Goal: Find specific page/section: Find specific page/section

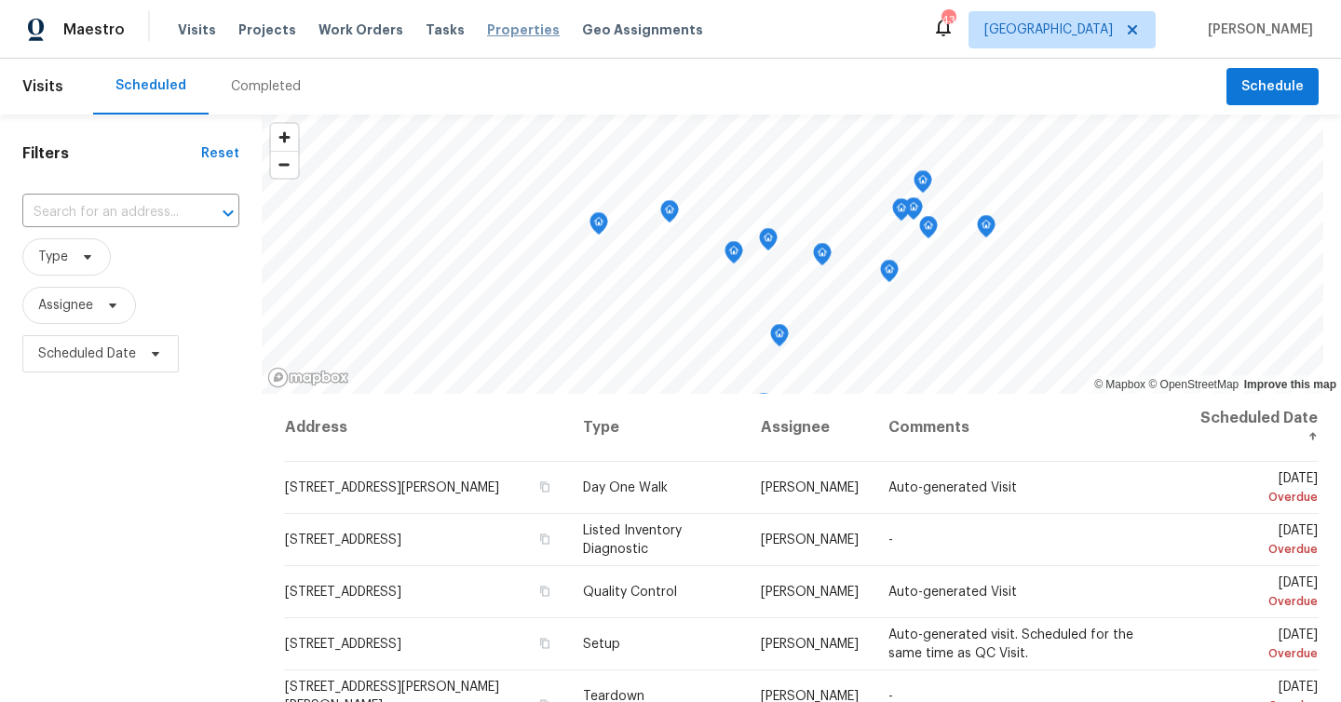
click at [487, 30] on span "Properties" at bounding box center [523, 29] width 73 height 19
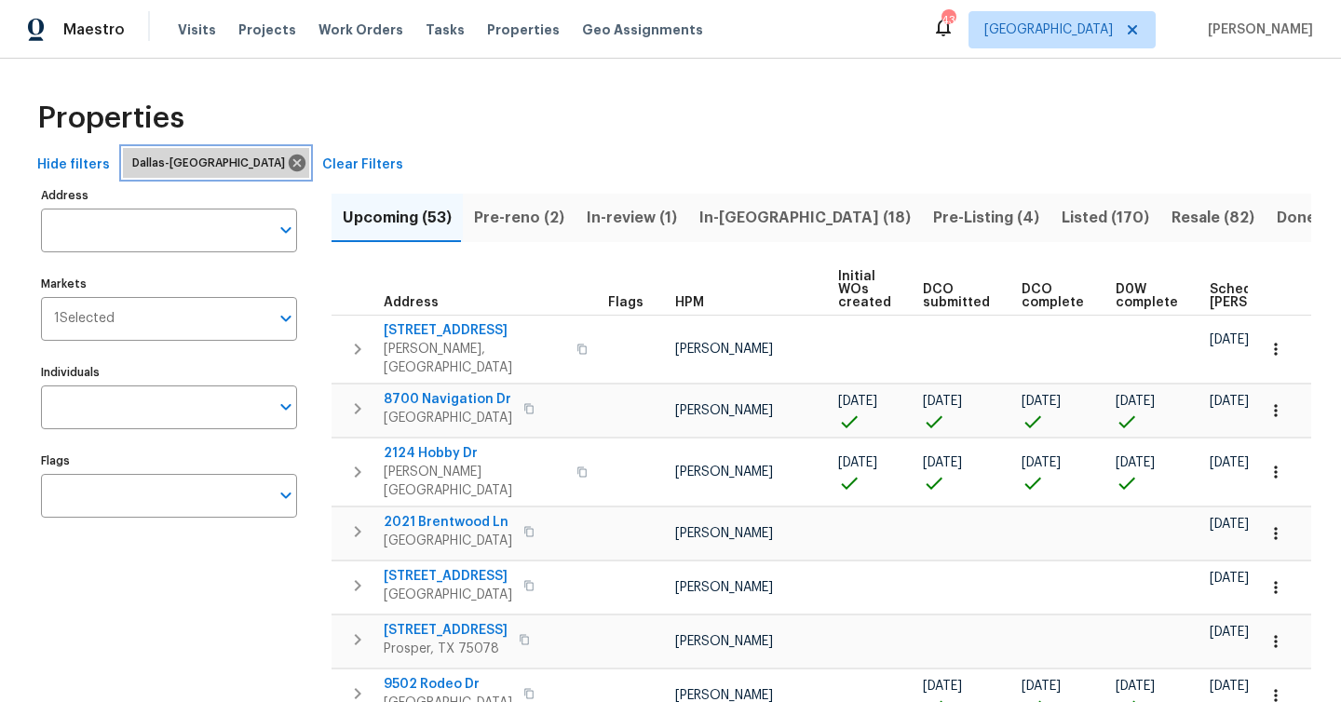
click at [289, 163] on icon at bounding box center [297, 163] width 17 height 17
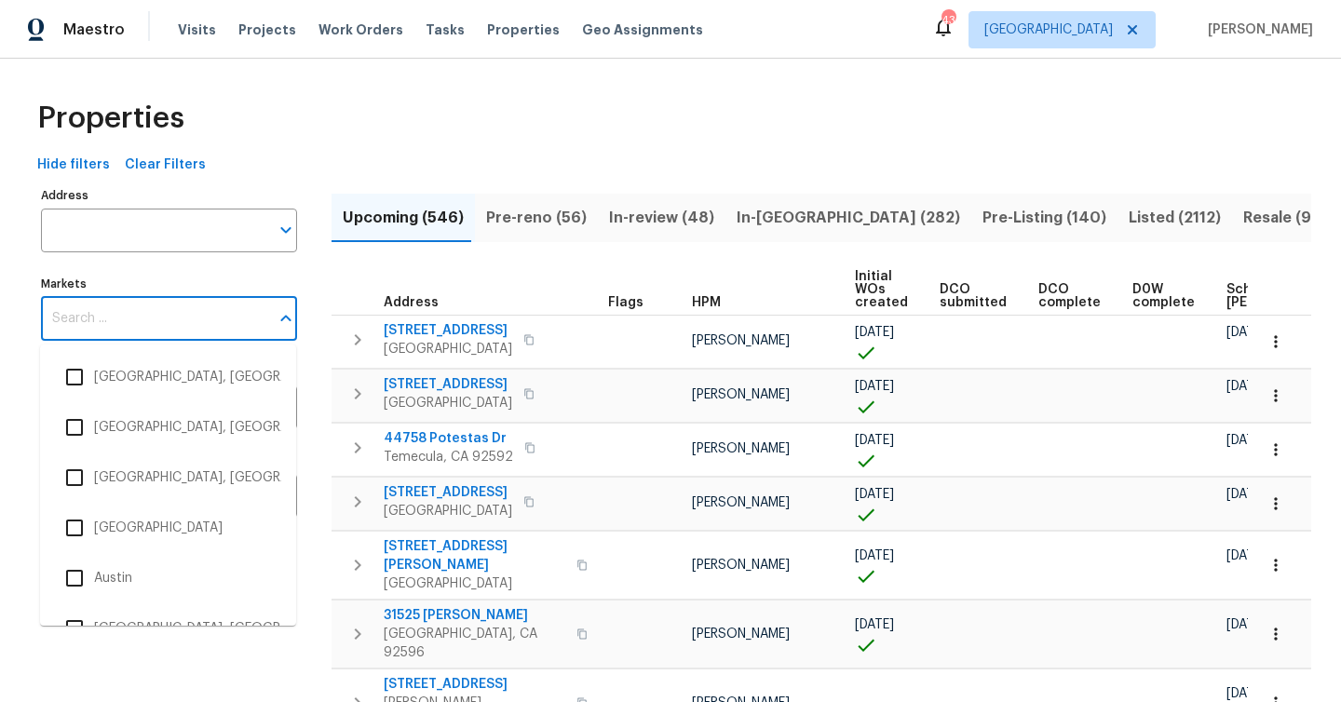
click at [155, 317] on input "Markets" at bounding box center [155, 319] width 228 height 44
type input "det"
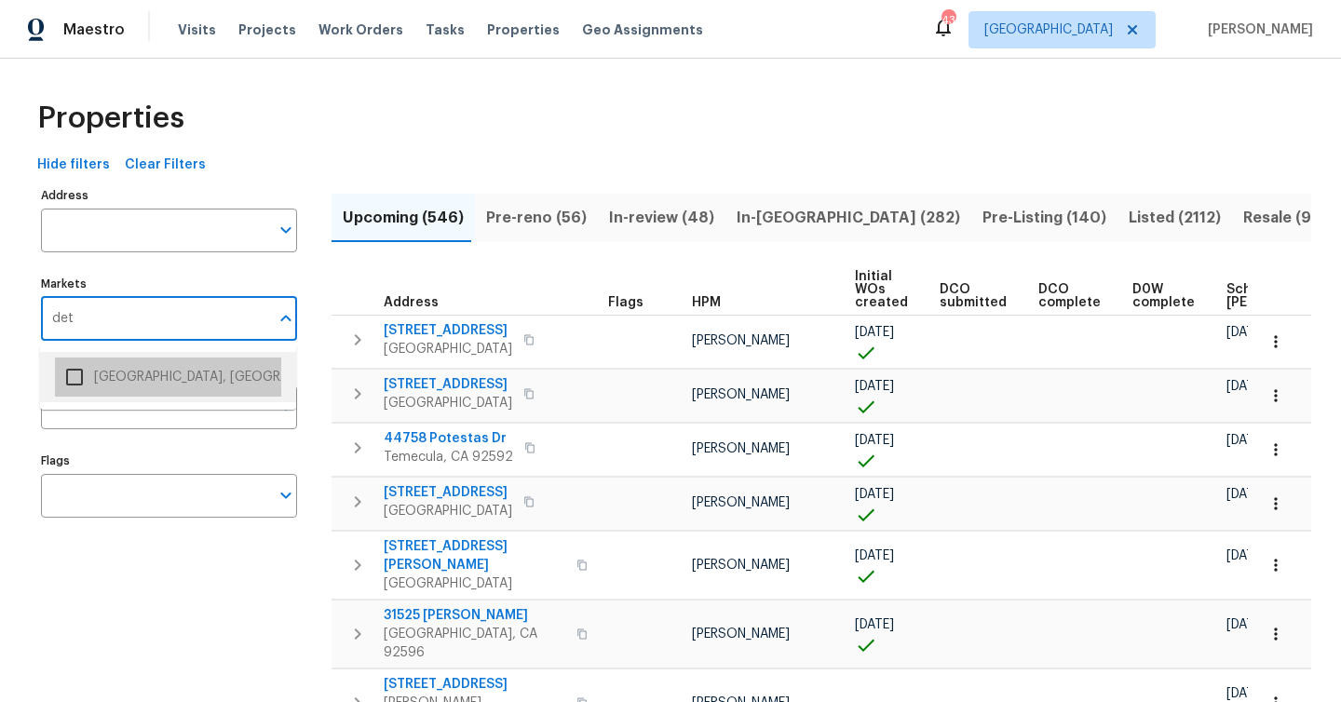
click at [151, 370] on li "[GEOGRAPHIC_DATA], [GEOGRAPHIC_DATA]" at bounding box center [168, 377] width 226 height 39
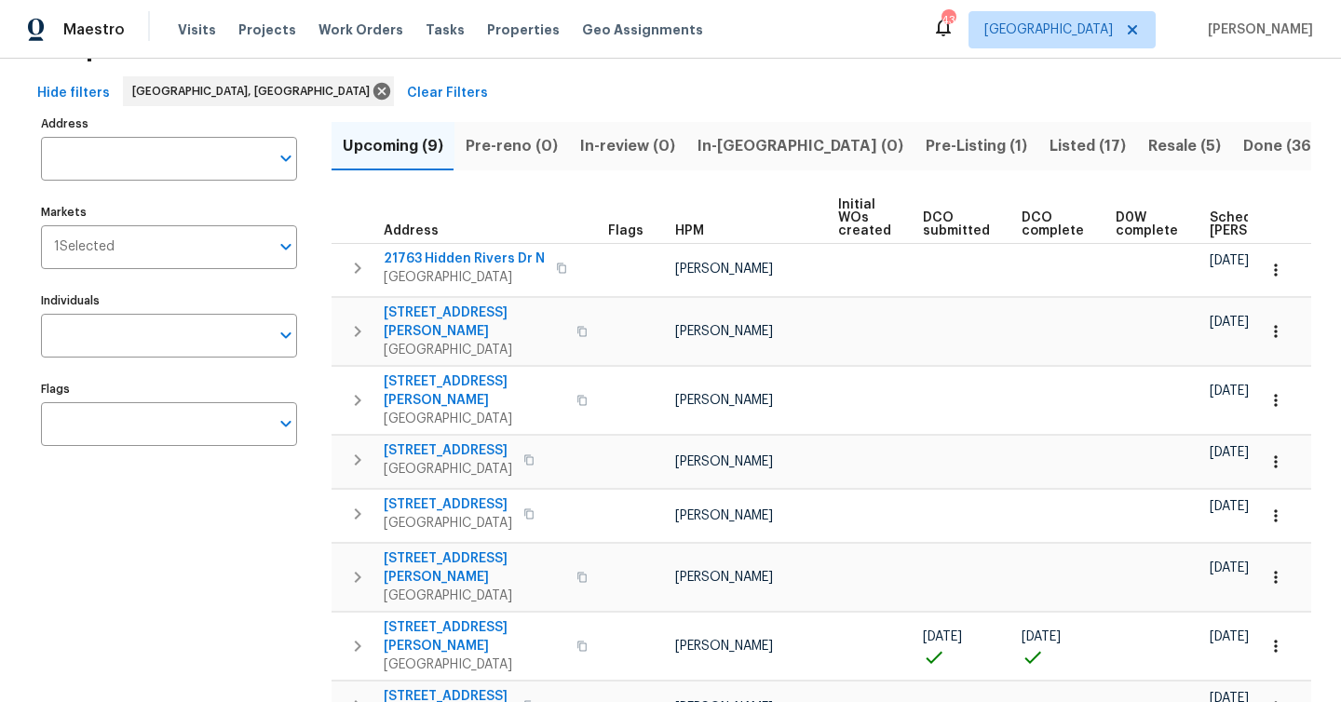
scroll to position [72, 0]
